Goal: Navigation & Orientation: Find specific page/section

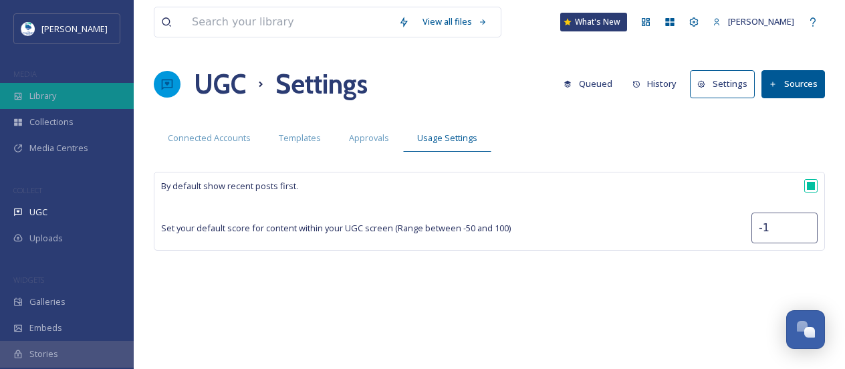
click at [78, 102] on div "Library" at bounding box center [67, 96] width 134 height 26
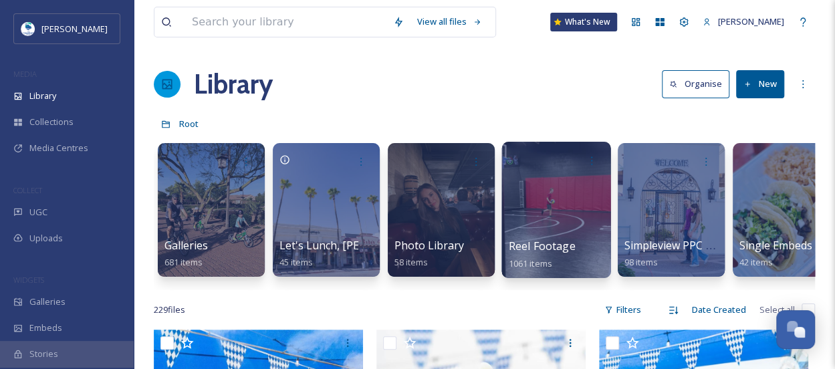
click at [546, 229] on div at bounding box center [556, 210] width 109 height 136
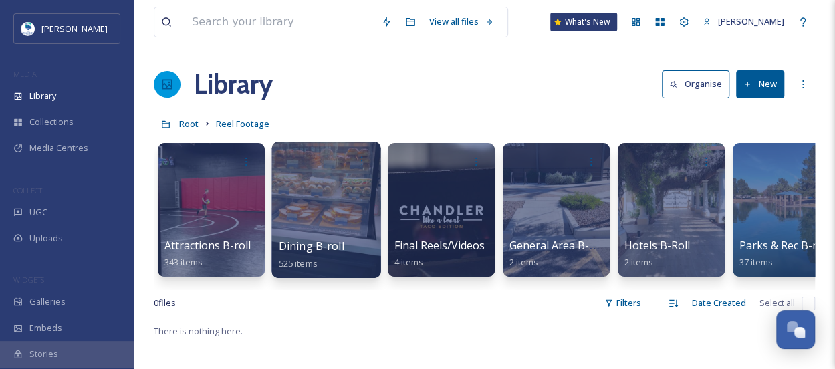
click at [332, 215] on div at bounding box center [325, 210] width 109 height 136
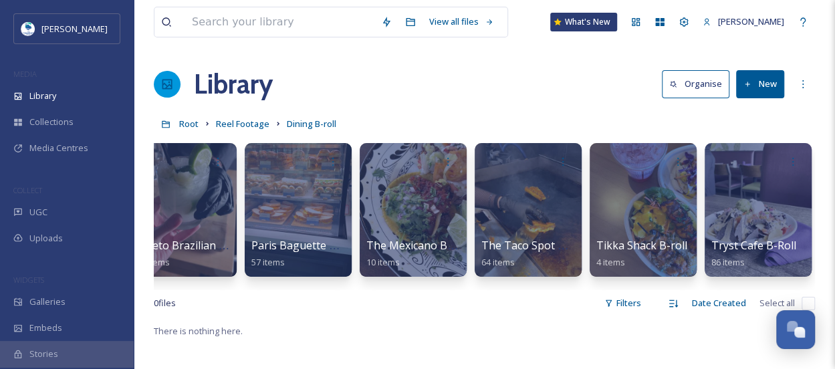
scroll to position [0, 719]
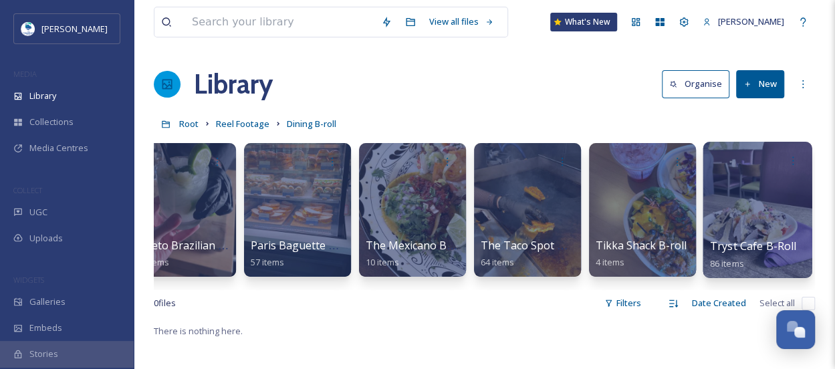
click at [772, 196] on div at bounding box center [757, 210] width 109 height 136
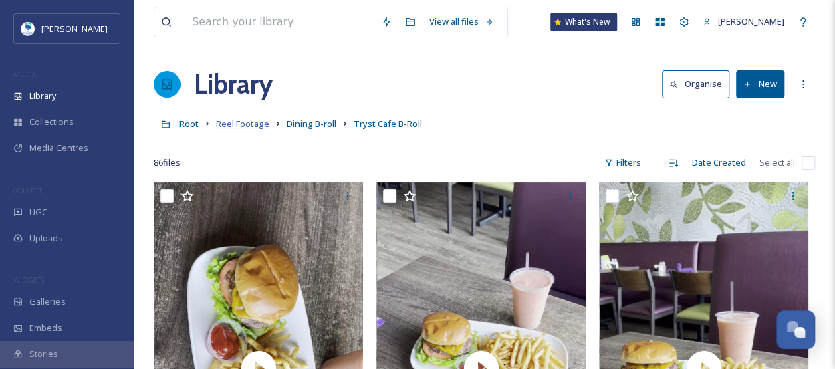
click at [241, 129] on span "Reel Footage" at bounding box center [242, 124] width 53 height 12
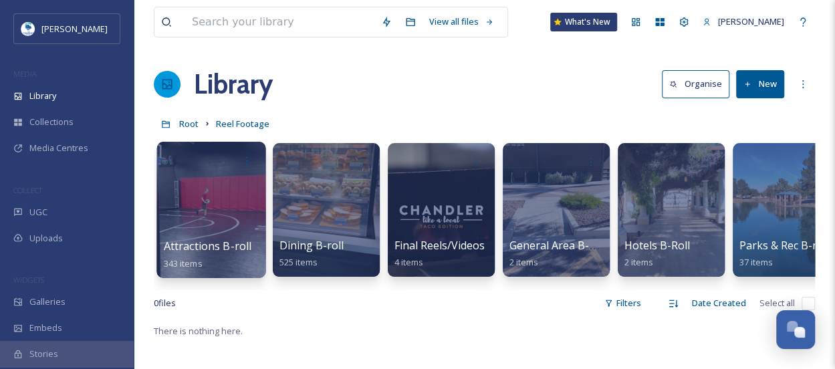
click at [233, 238] on div "Attractions B-roll 343 items" at bounding box center [212, 254] width 96 height 33
click at [227, 213] on div at bounding box center [210, 210] width 109 height 136
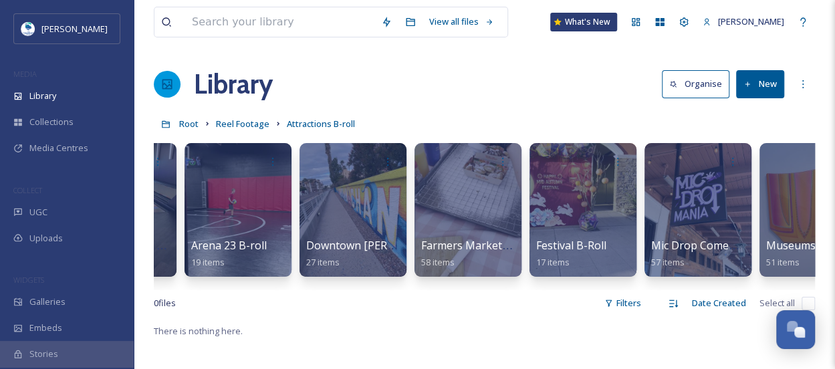
scroll to position [0, 90]
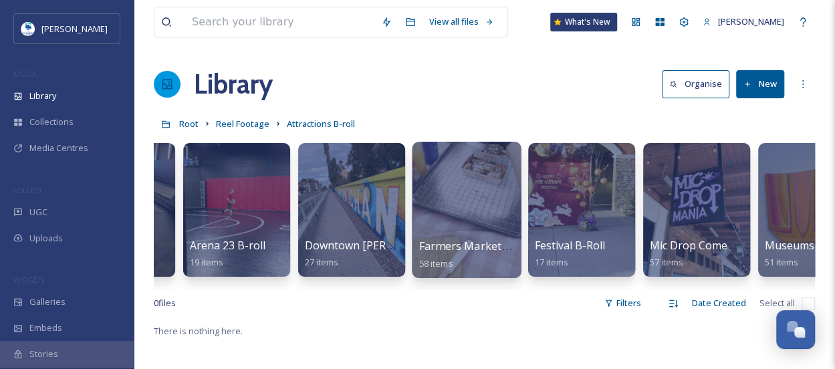
click at [449, 220] on div at bounding box center [466, 210] width 109 height 136
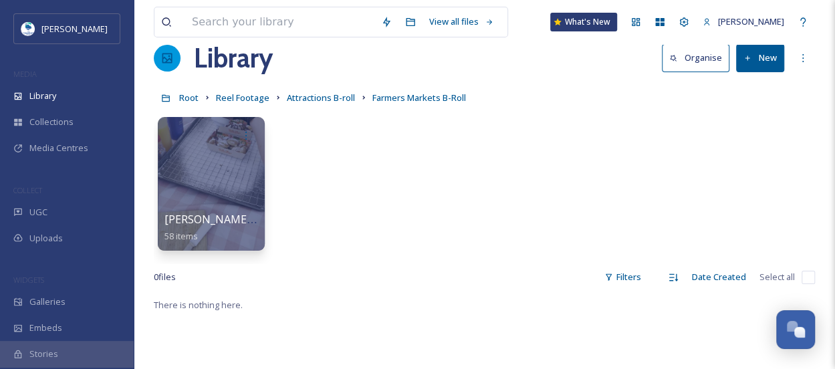
scroll to position [67, 0]
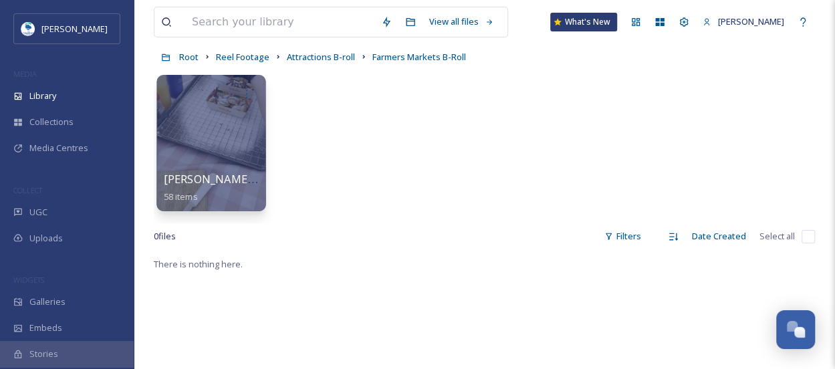
click at [207, 134] on div at bounding box center [210, 143] width 109 height 136
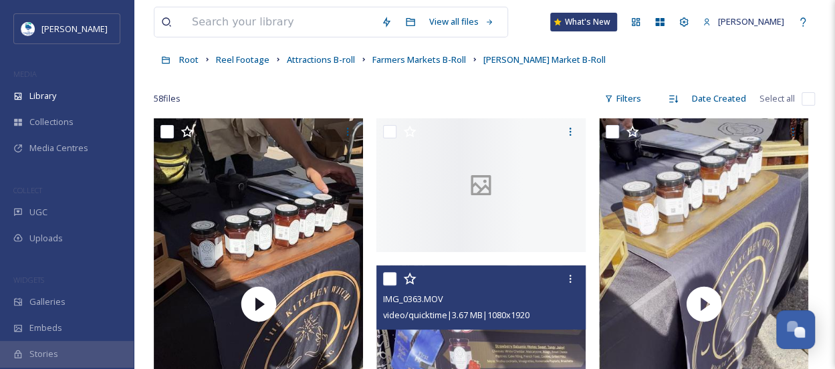
scroll to position [134, 0]
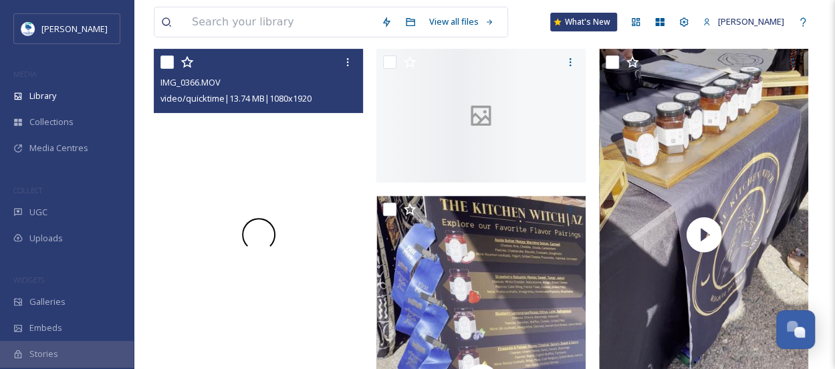
click at [302, 274] on div at bounding box center [258, 235] width 209 height 372
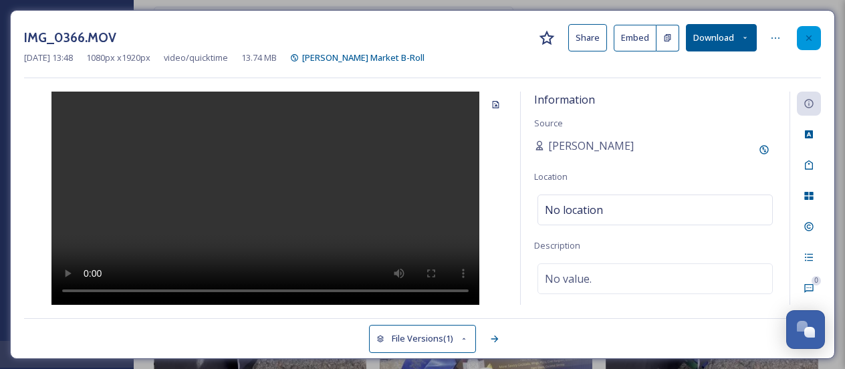
click at [810, 35] on icon at bounding box center [808, 37] width 5 height 5
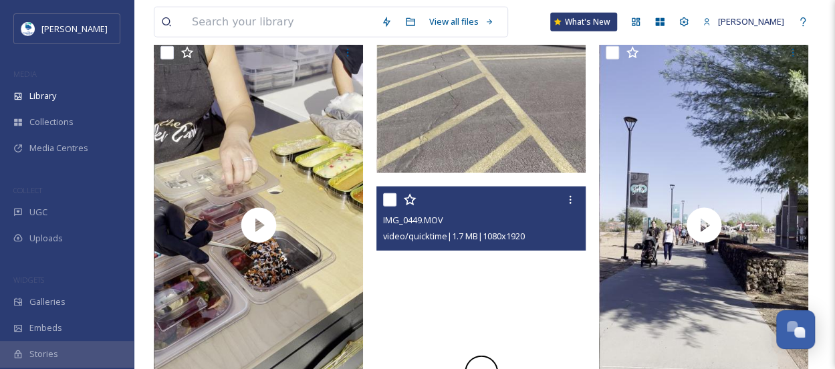
scroll to position [1806, 0]
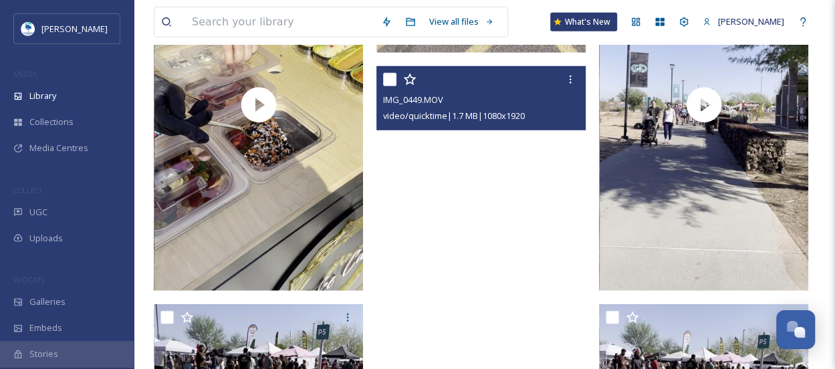
click at [508, 177] on video "IMG_0449.MOV" at bounding box center [480, 252] width 209 height 372
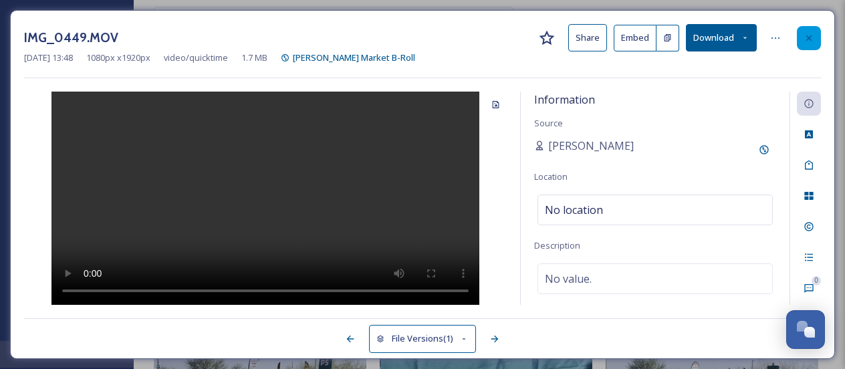
click at [815, 47] on div at bounding box center [809, 38] width 24 height 24
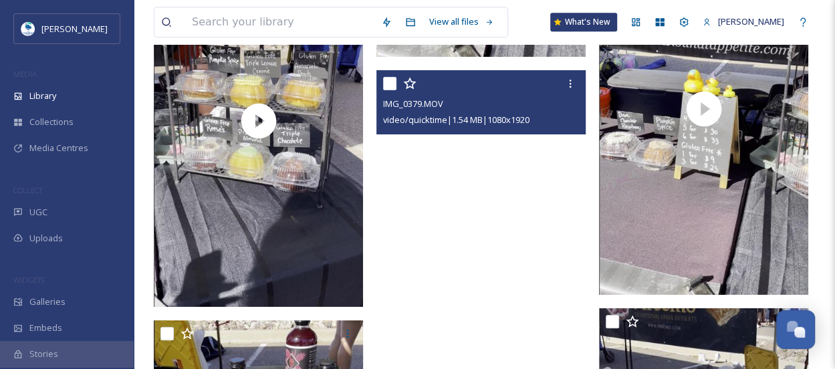
scroll to position [3076, 0]
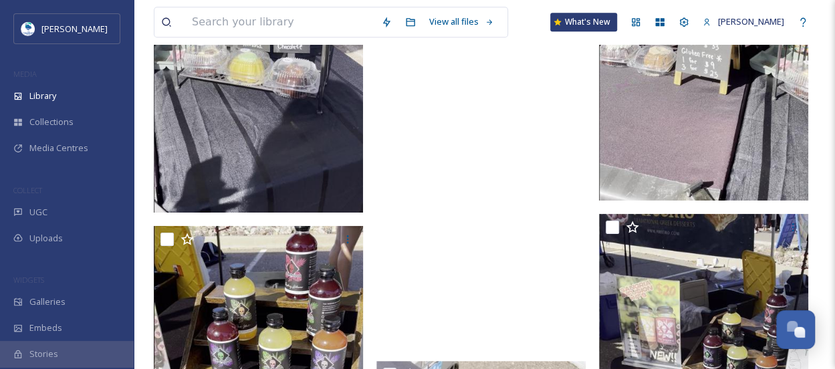
click at [487, 261] on video "IMG_0379.MOV" at bounding box center [480, 162] width 209 height 372
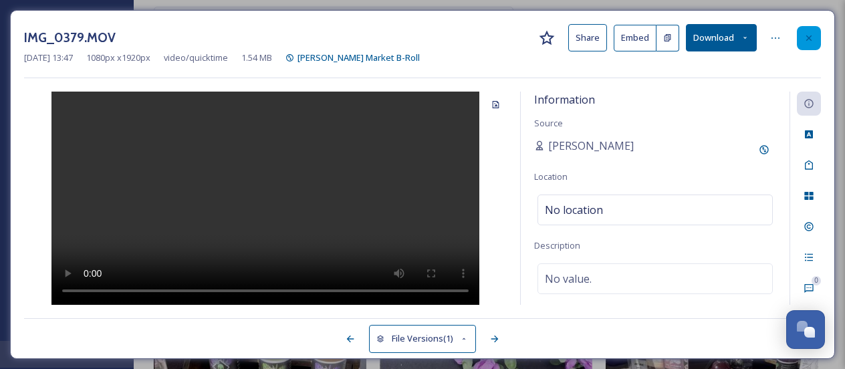
click at [802, 40] on div at bounding box center [809, 38] width 24 height 24
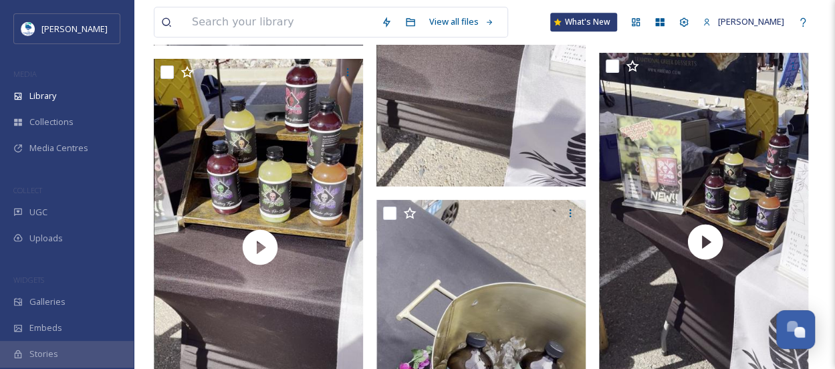
scroll to position [3410, 0]
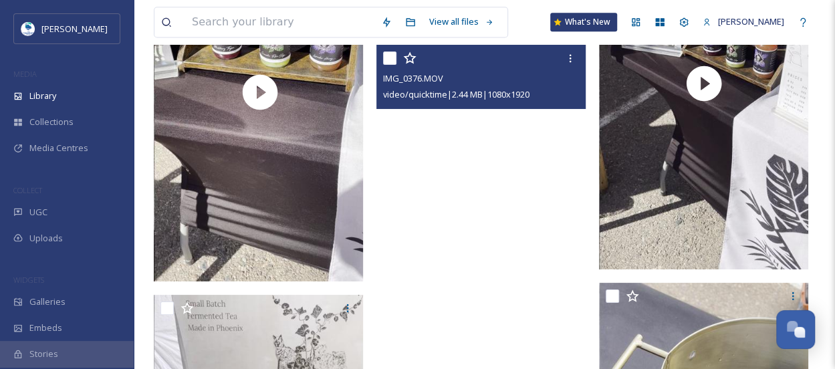
click at [524, 282] on video "IMG_0376.MOV" at bounding box center [480, 231] width 209 height 372
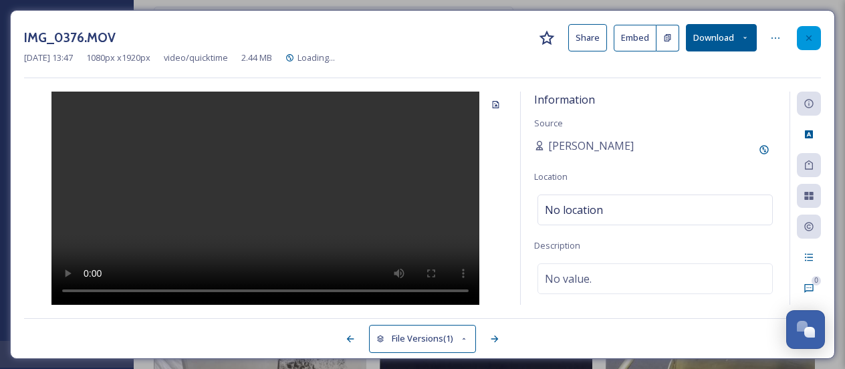
click at [812, 30] on div at bounding box center [809, 38] width 24 height 24
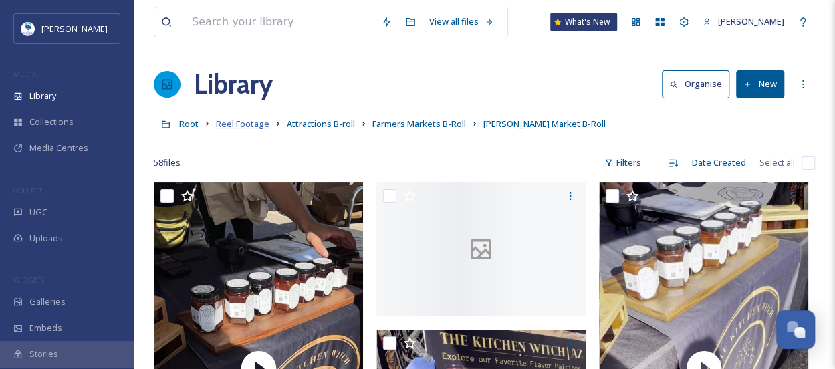
click at [239, 128] on span "Reel Footage" at bounding box center [242, 124] width 53 height 12
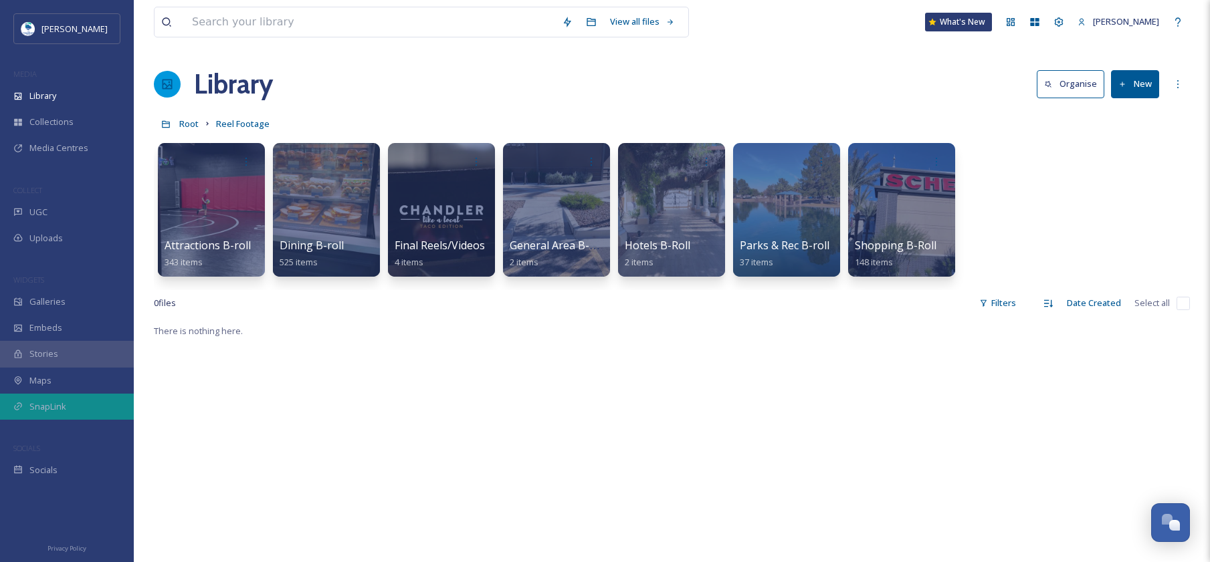
click at [69, 368] on div "SnapLink" at bounding box center [67, 407] width 134 height 26
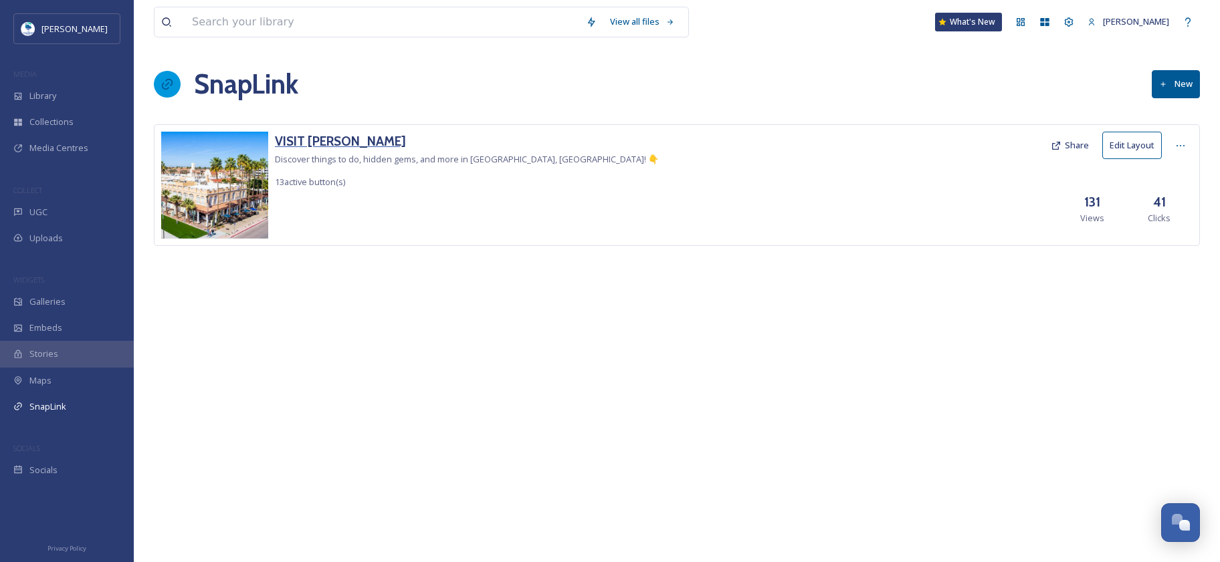
click at [341, 144] on h3 "VISIT CHANDLER" at bounding box center [467, 141] width 384 height 19
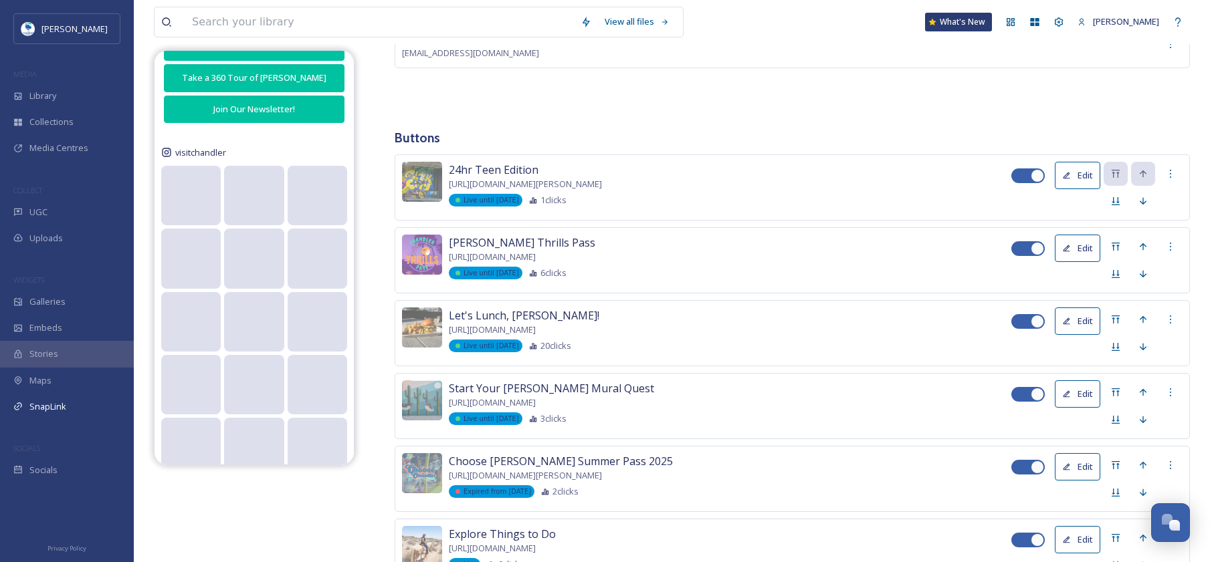
scroll to position [466, 0]
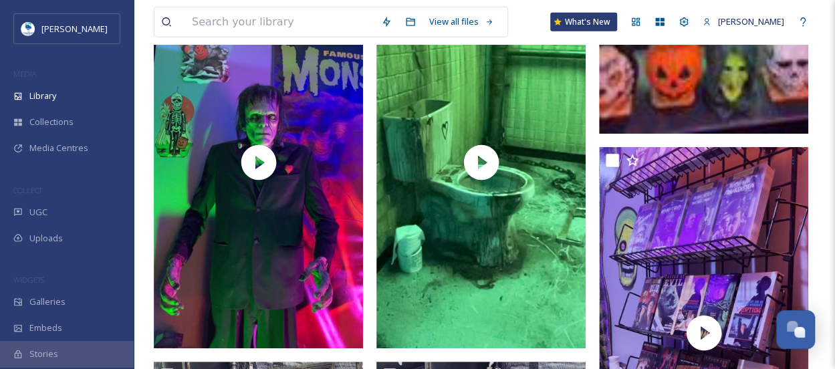
scroll to position [4414, 0]
